Goal: Navigation & Orientation: Understand site structure

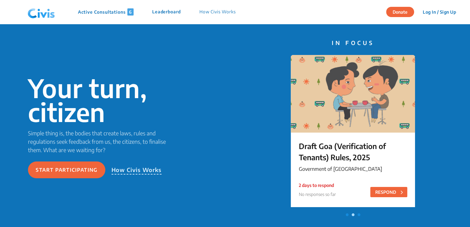
scroll to position [0, 5]
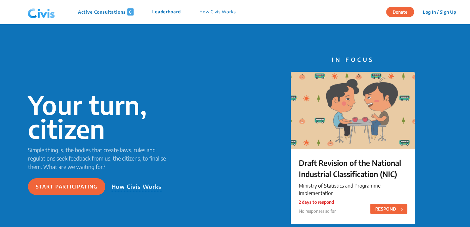
click at [214, 12] on p "How Civis Works" at bounding box center [217, 11] width 36 height 7
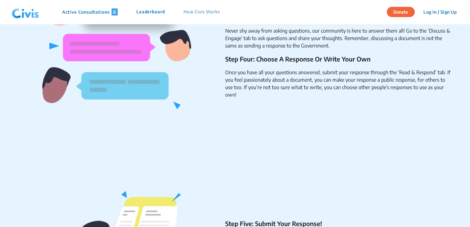
scroll to position [396, 0]
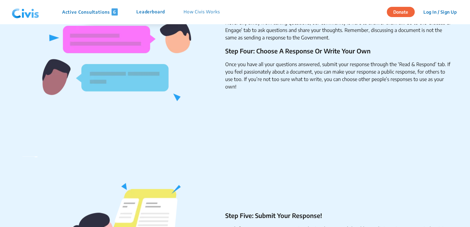
click at [97, 10] on p "Active Consultations 6" at bounding box center [90, 11] width 56 height 7
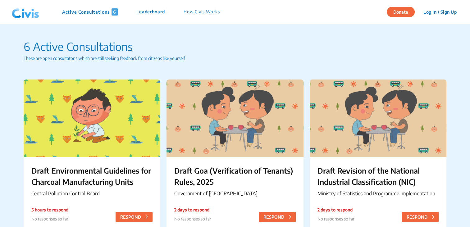
click at [161, 10] on p "Leaderboard" at bounding box center [150, 11] width 29 height 7
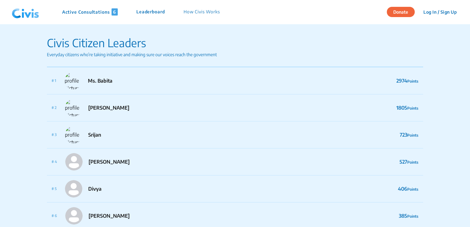
click at [29, 13] on img at bounding box center [25, 12] width 32 height 19
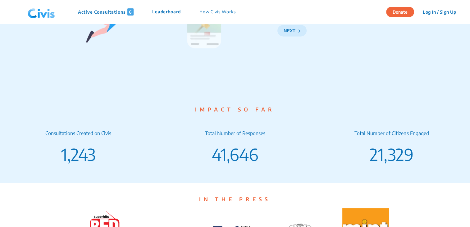
scroll to position [989, 0]
